Goal: Task Accomplishment & Management: Manage account settings

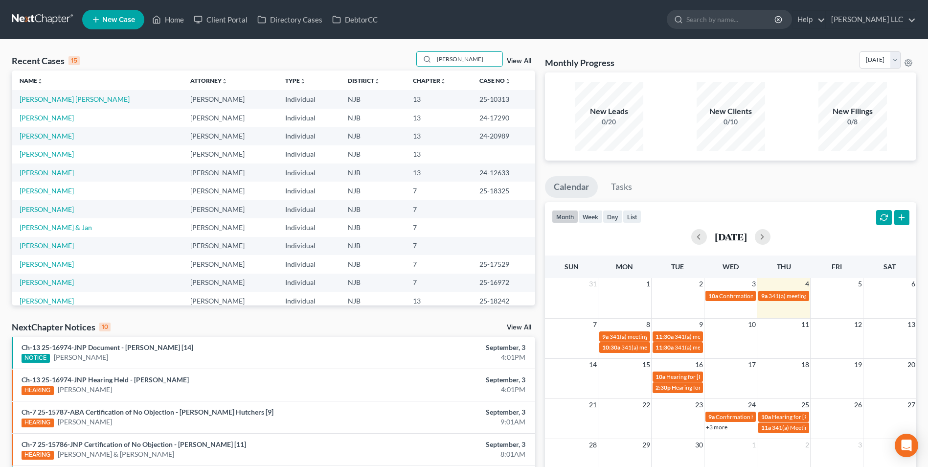
type input "[PERSON_NAME]"
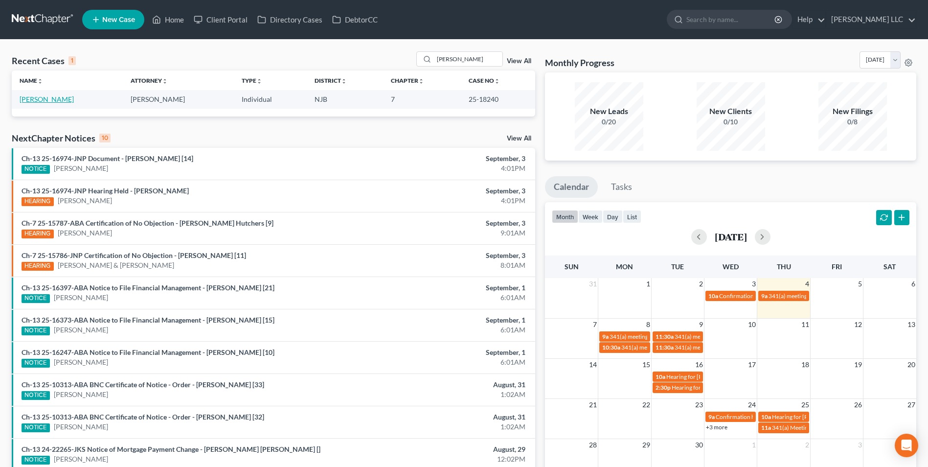
click at [41, 103] on link "[PERSON_NAME]" at bounding box center [47, 99] width 54 height 8
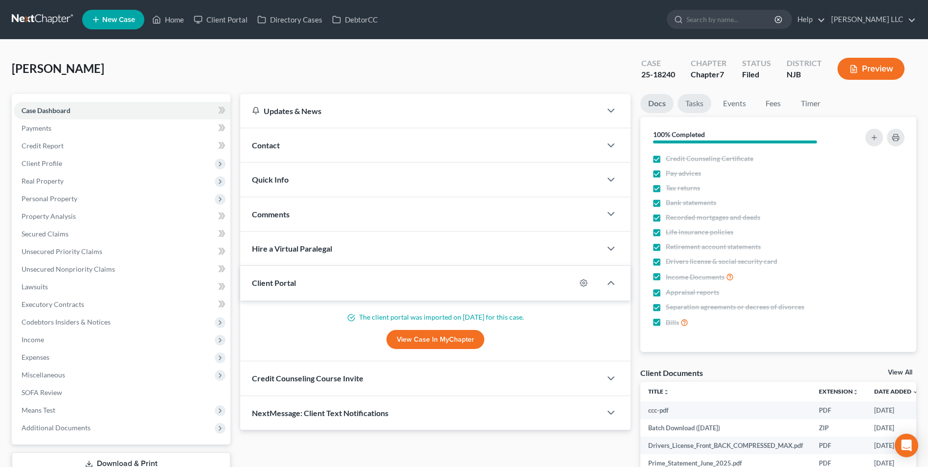
click at [696, 109] on link "Tasks" at bounding box center [695, 103] width 34 height 19
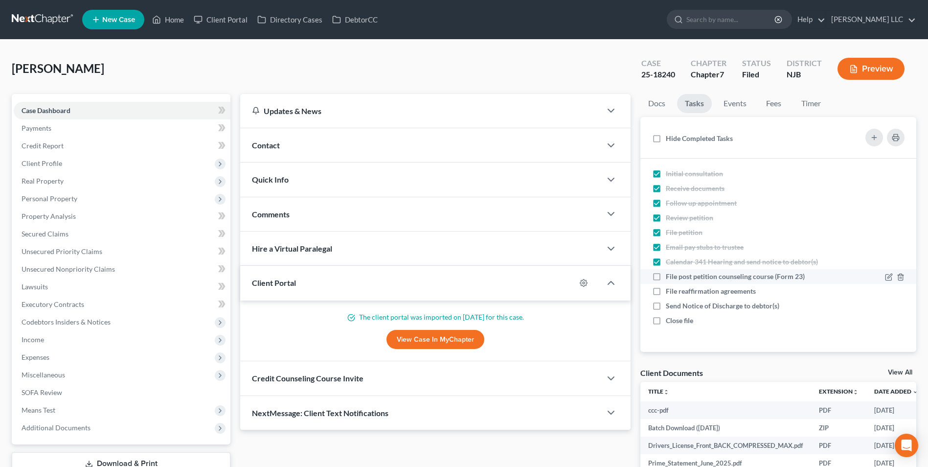
click at [666, 278] on label "File post petition counseling course (Form 23)" at bounding box center [739, 277] width 147 height 10
click at [670, 278] on input "File post petition counseling course (Form 23)" at bounding box center [673, 275] width 6 height 6
checkbox input "true"
click at [666, 296] on label "File reaffirmation agreements" at bounding box center [715, 291] width 98 height 10
click at [670, 293] on input "File reaffirmation agreements" at bounding box center [673, 289] width 6 height 6
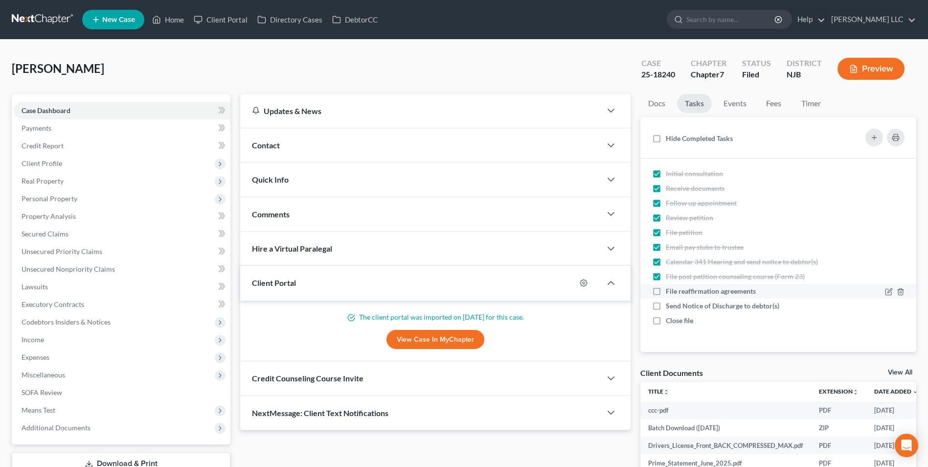
checkbox input "true"
click at [737, 105] on link "Events" at bounding box center [735, 103] width 39 height 19
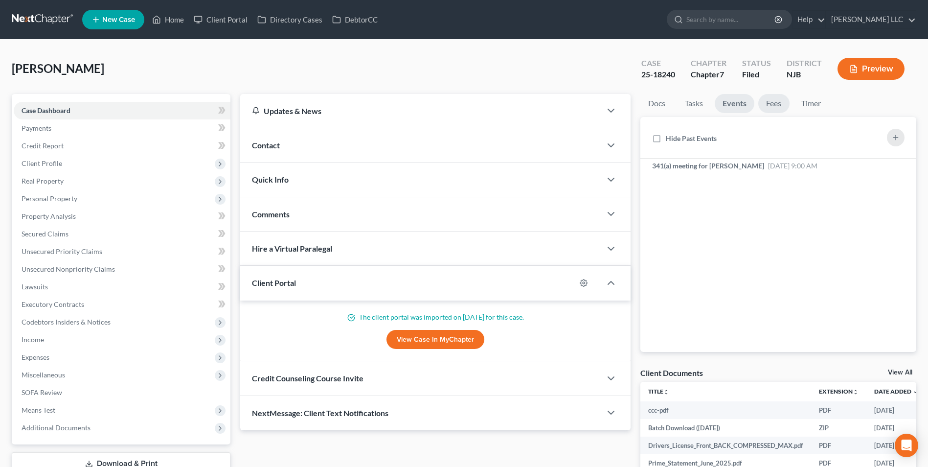
click at [778, 102] on link "Fees" at bounding box center [774, 103] width 31 height 19
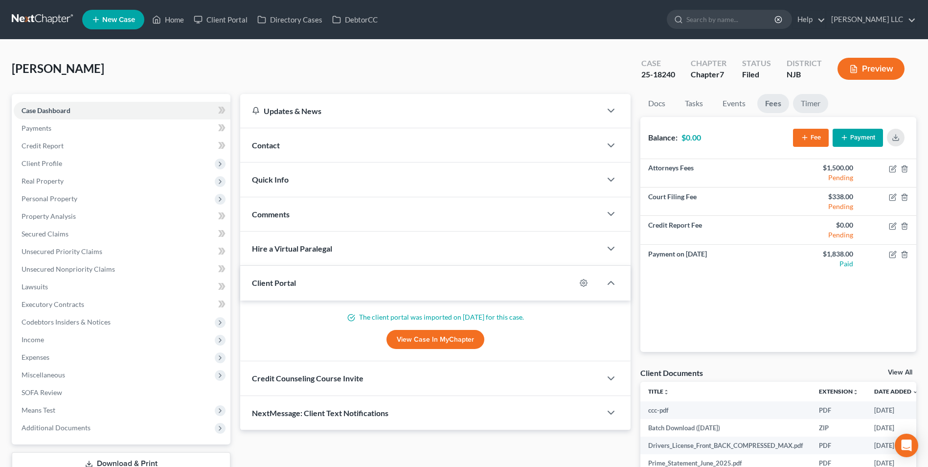
click at [807, 104] on link "Timer" at bounding box center [810, 103] width 35 height 19
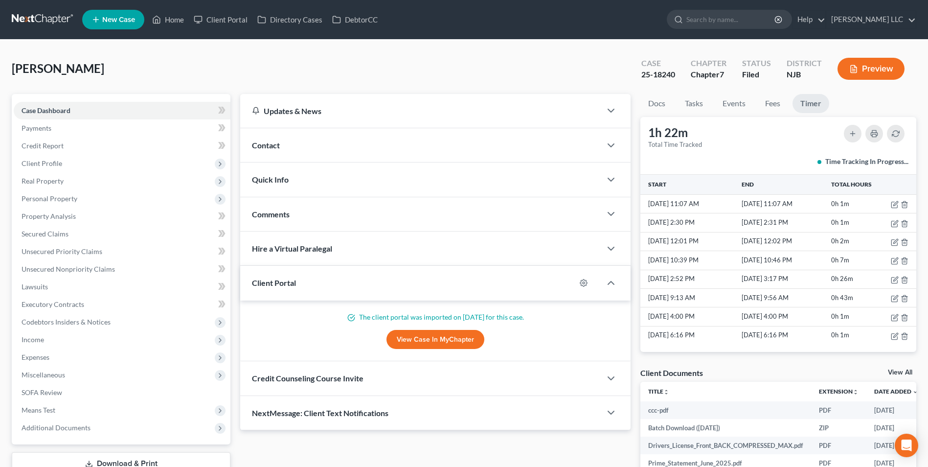
click at [42, 20] on link at bounding box center [43, 20] width 63 height 18
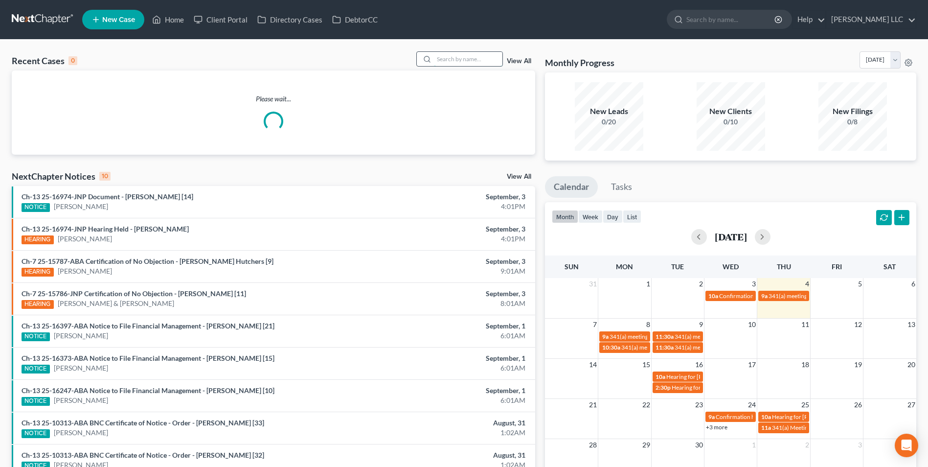
click at [472, 60] on input "search" at bounding box center [468, 59] width 69 height 14
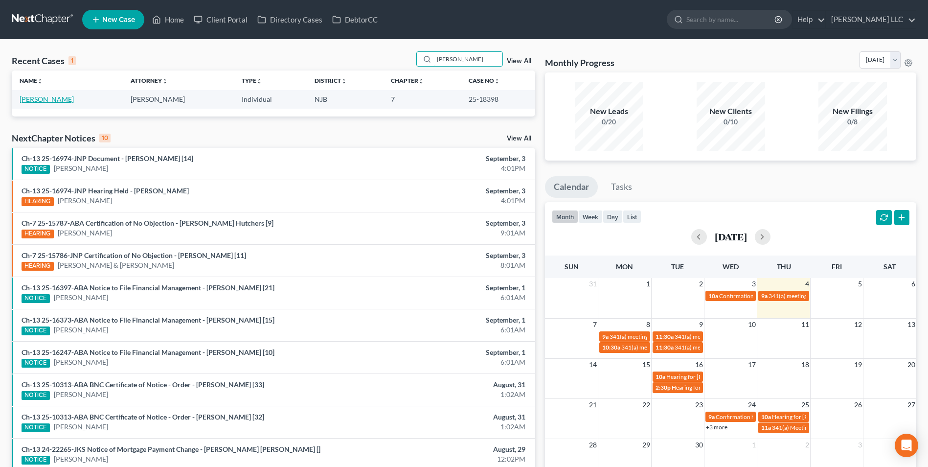
type input "armand"
click at [48, 101] on link "Garcia, Armando" at bounding box center [47, 99] width 54 height 8
select select "6"
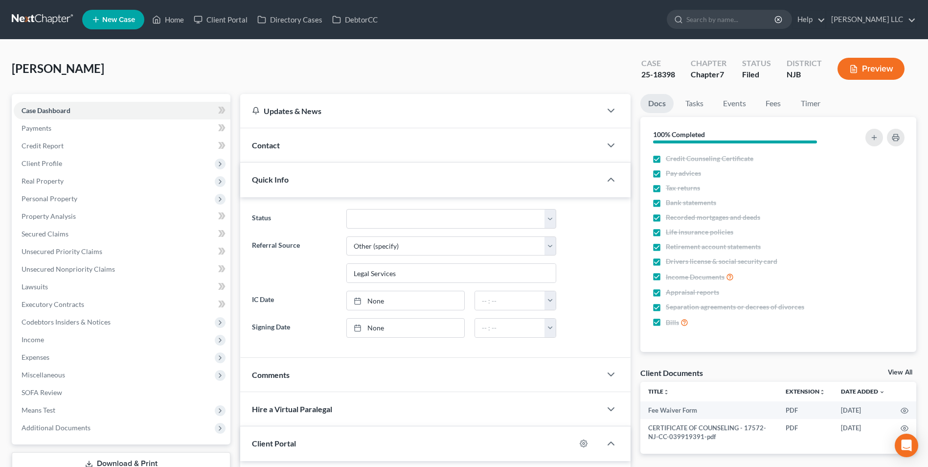
click at [897, 372] on link "View All" at bounding box center [900, 372] width 24 height 7
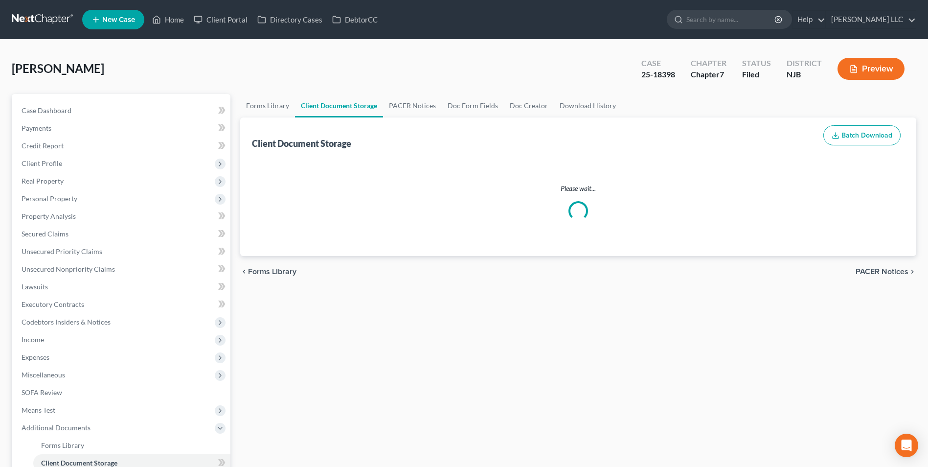
select select "9"
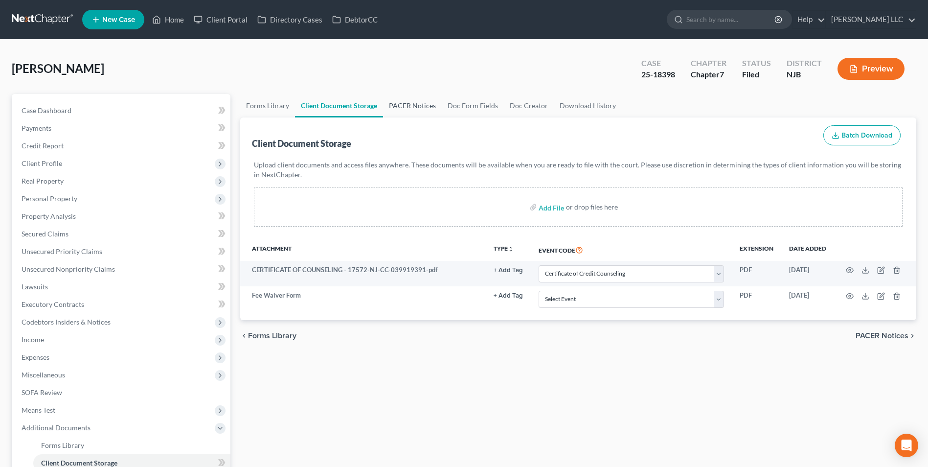
click at [408, 104] on link "PACER Notices" at bounding box center [412, 105] width 59 height 23
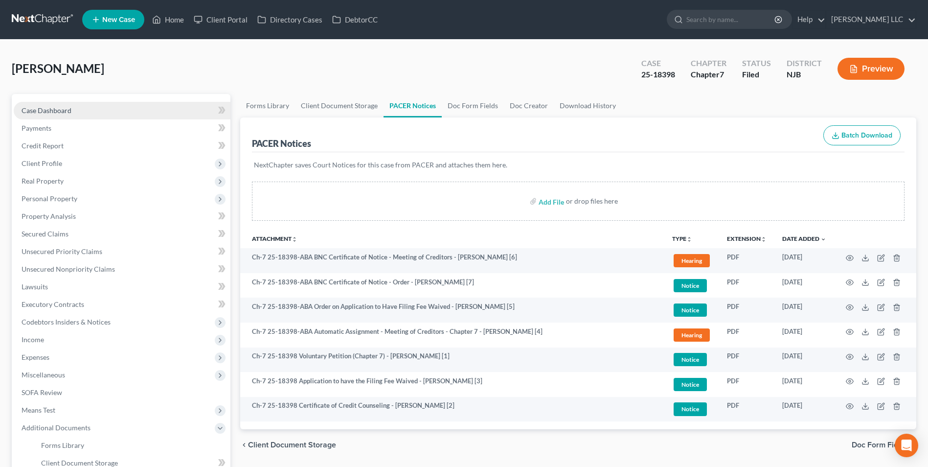
click at [61, 110] on span "Case Dashboard" at bounding box center [47, 110] width 50 height 8
select select "6"
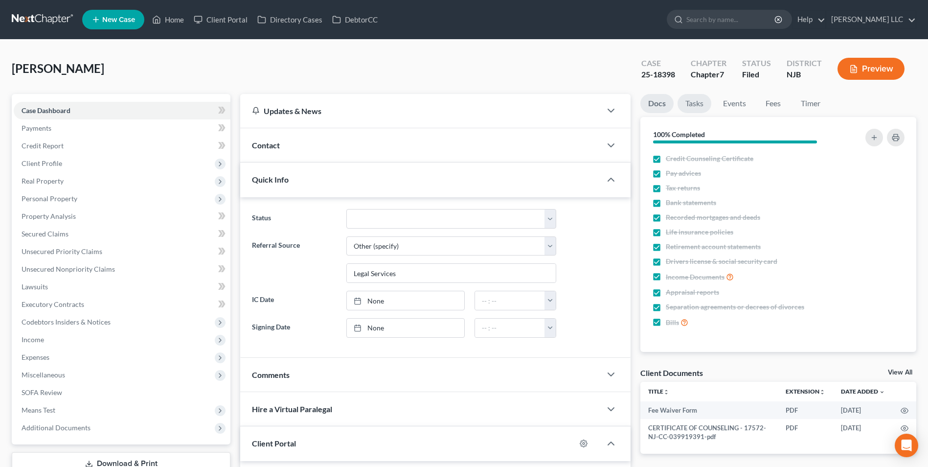
click at [698, 106] on link "Tasks" at bounding box center [695, 103] width 34 height 19
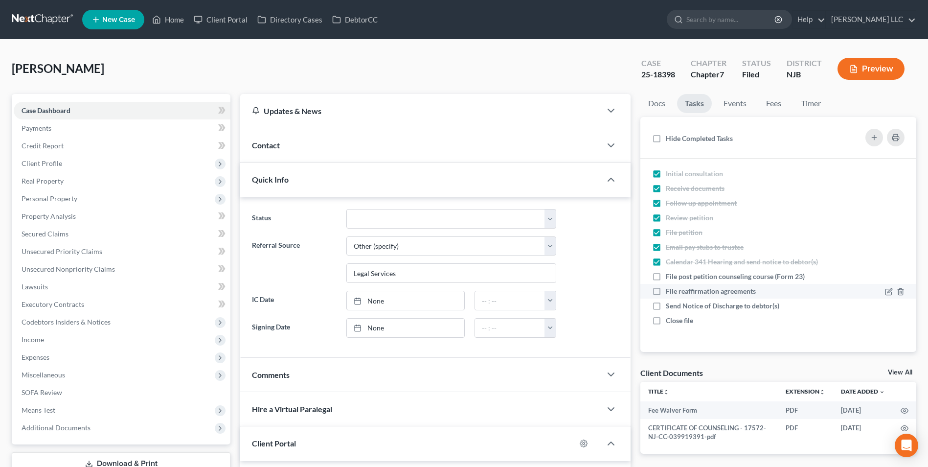
click at [666, 291] on label "File reaffirmation agreements" at bounding box center [715, 291] width 98 height 10
click at [670, 291] on input "File reaffirmation agreements" at bounding box center [673, 289] width 6 height 6
checkbox input "true"
click at [741, 105] on link "Events" at bounding box center [735, 103] width 39 height 19
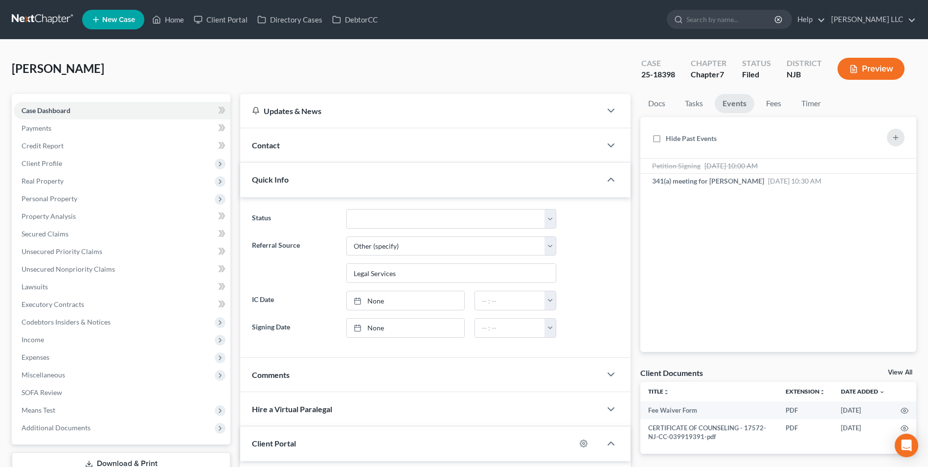
click at [47, 21] on link at bounding box center [43, 20] width 63 height 18
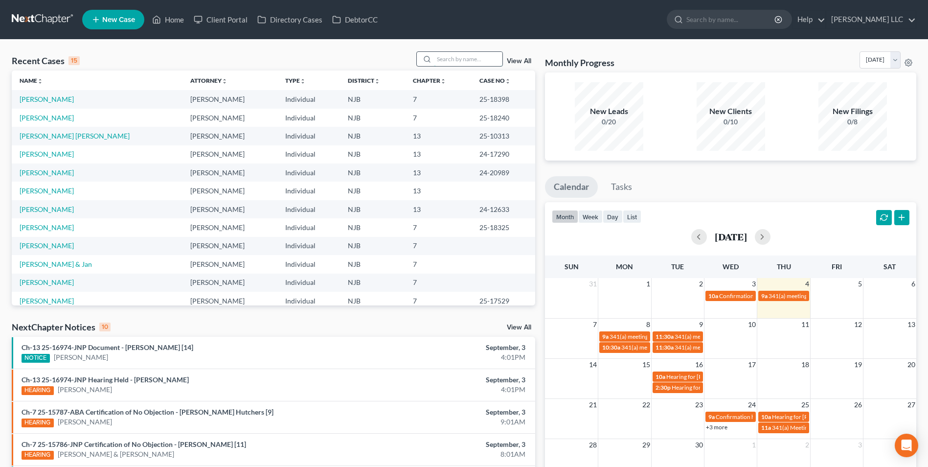
click at [448, 64] on input "search" at bounding box center [468, 59] width 69 height 14
type input "stephanie"
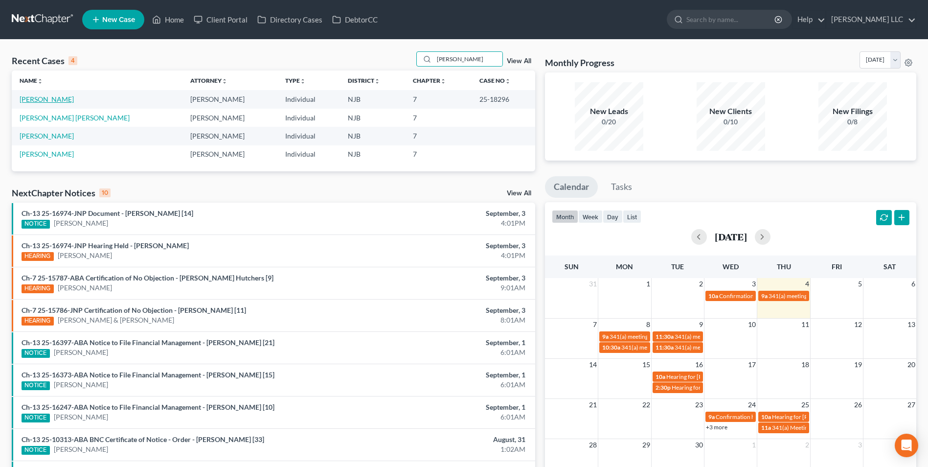
click at [44, 99] on link "Porter, Stephanie" at bounding box center [47, 99] width 54 height 8
select select "4"
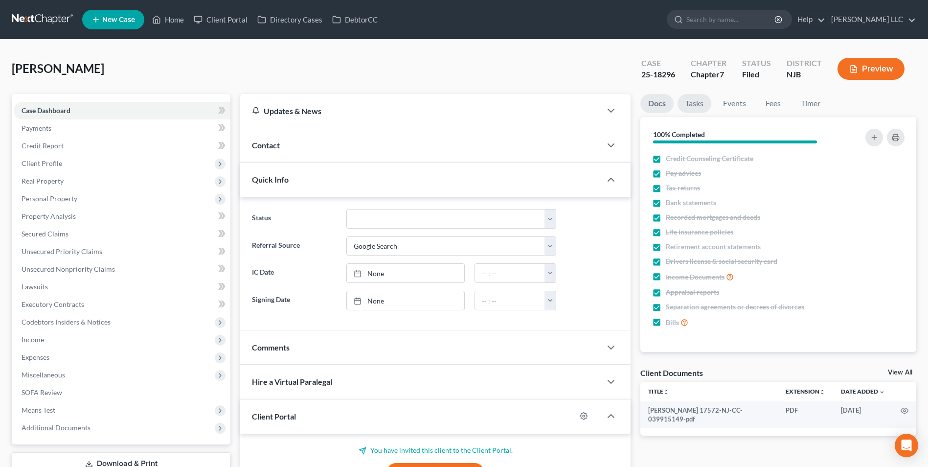
click at [701, 102] on link "Tasks" at bounding box center [695, 103] width 34 height 19
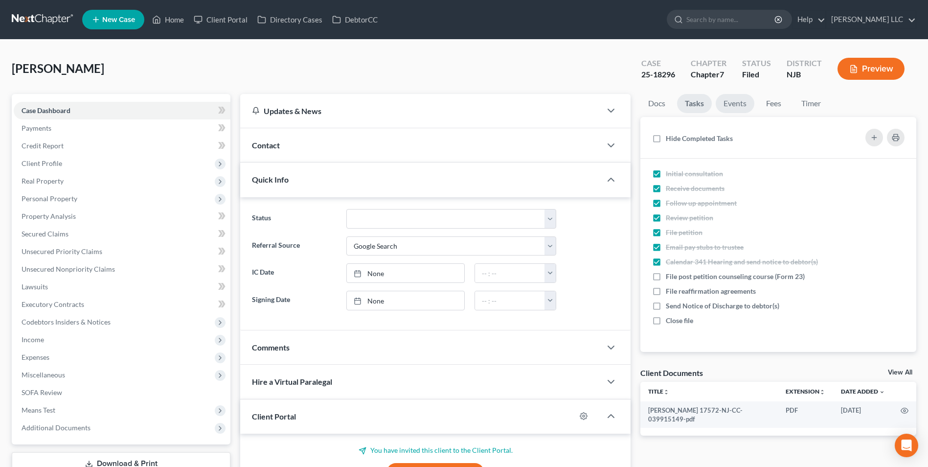
click at [726, 101] on link "Events" at bounding box center [735, 103] width 39 height 19
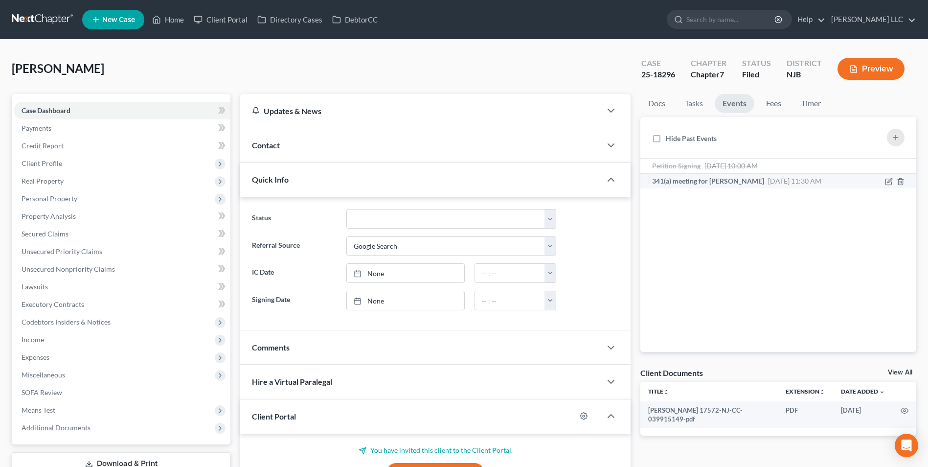
click at [726, 180] on span "341(a) meeting for [PERSON_NAME]" at bounding box center [708, 181] width 112 height 8
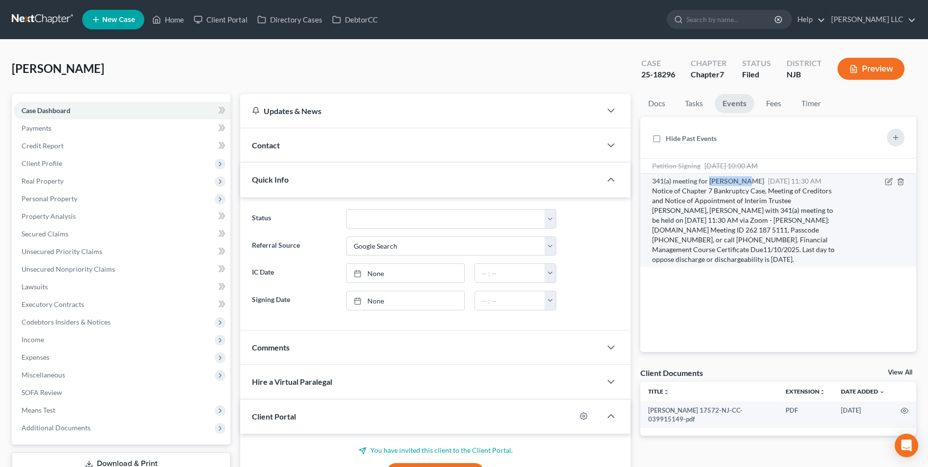
click at [726, 180] on span "341(a) meeting for [PERSON_NAME]" at bounding box center [708, 181] width 112 height 8
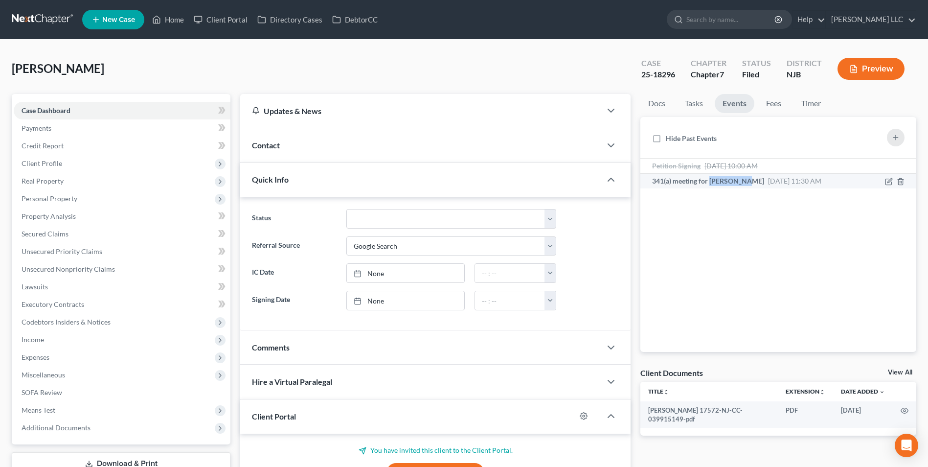
drag, startPoint x: 726, startPoint y: 180, endPoint x: 719, endPoint y: 181, distance: 7.4
click at [719, 181] on span "341(a) meeting for [PERSON_NAME]" at bounding box center [708, 181] width 112 height 8
